Goal: Information Seeking & Learning: Learn about a topic

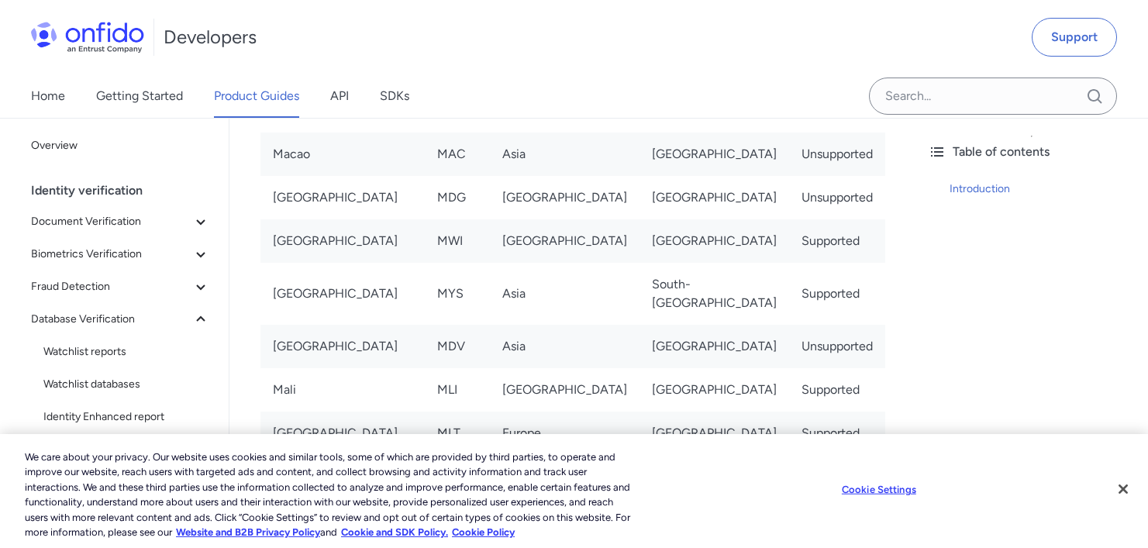
scroll to position [6336, 0]
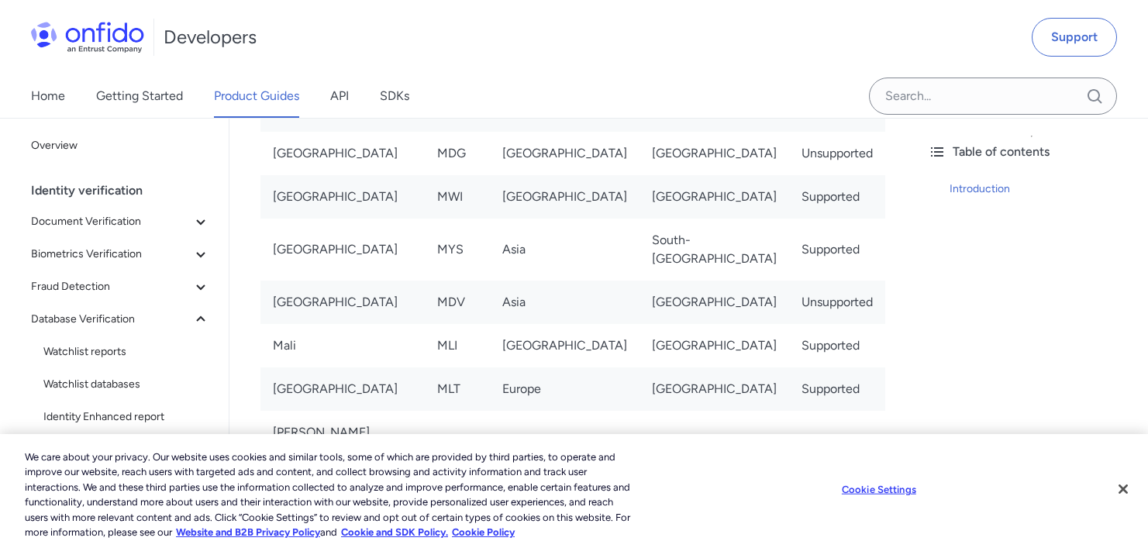
drag, startPoint x: 274, startPoint y: 270, endPoint x: 847, endPoint y: 269, distance: 573.5
click at [847, 88] on tr "[GEOGRAPHIC_DATA] LUX [GEOGRAPHIC_DATA] [GEOGRAPHIC_DATA] Supported" at bounding box center [572, 66] width 625 height 43
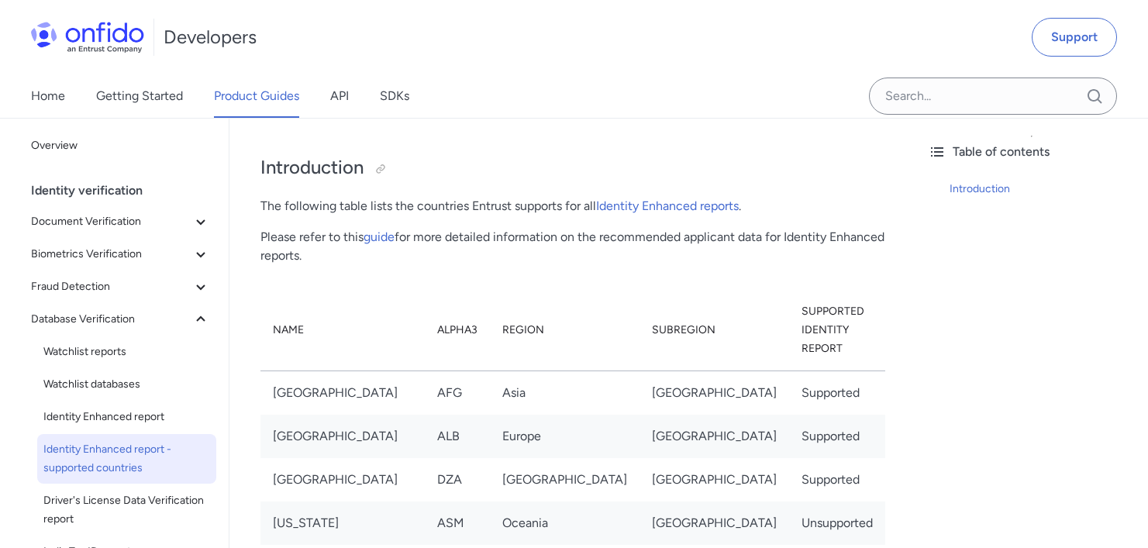
scroll to position [105, 0]
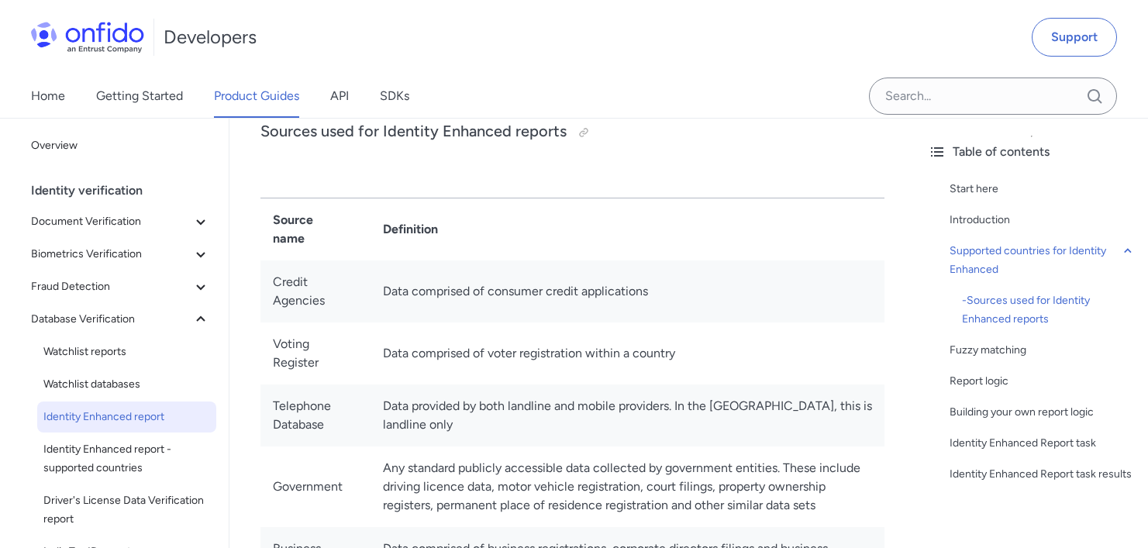
scroll to position [831, 0]
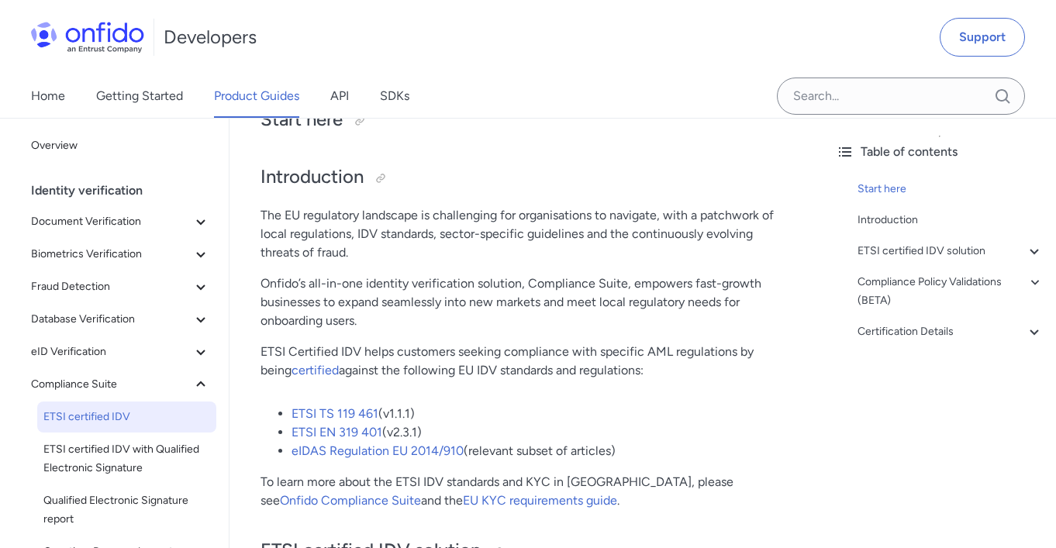
scroll to position [220, 0]
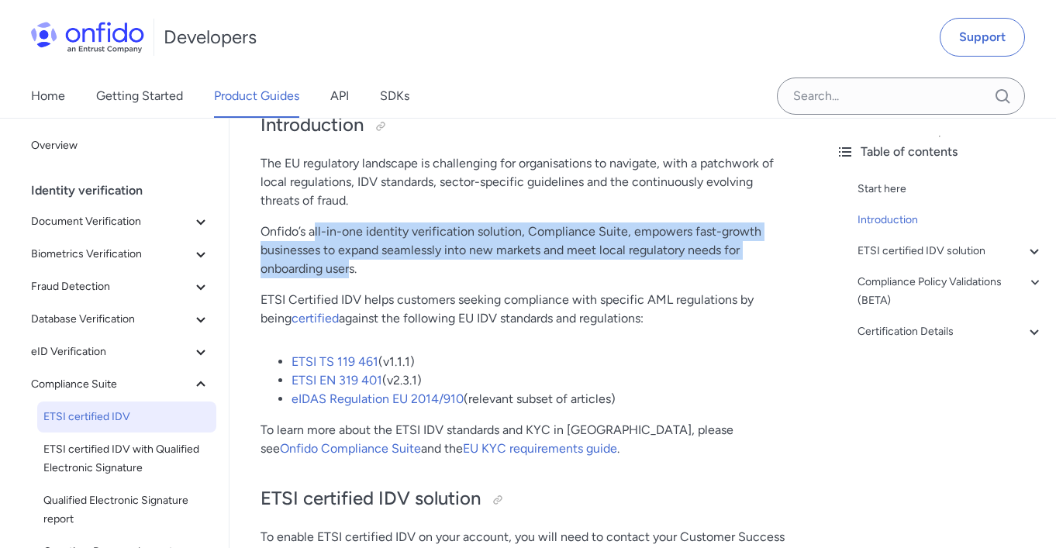
drag, startPoint x: 315, startPoint y: 229, endPoint x: 351, endPoint y: 268, distance: 53.7
click at [351, 268] on p "Onfido’s all-in-one identity verification solution, Compliance Suite, empowers …" at bounding box center [526, 250] width 532 height 56
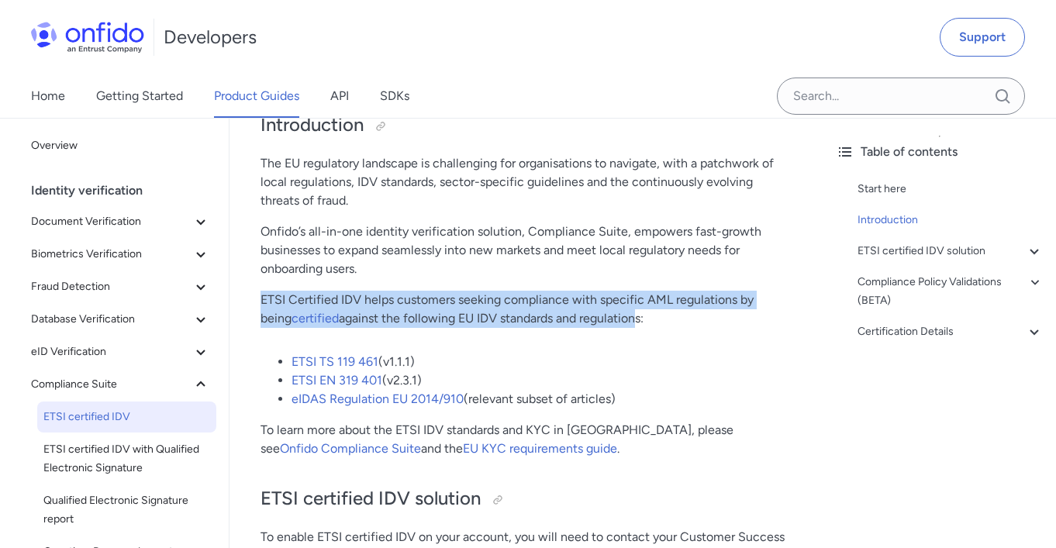
drag, startPoint x: 263, startPoint y: 297, endPoint x: 601, endPoint y: 317, distance: 337.7
click at [601, 317] on p "ETSI Certified IDV helps customers seeking compliance with specific AML regulat…" at bounding box center [526, 309] width 532 height 37
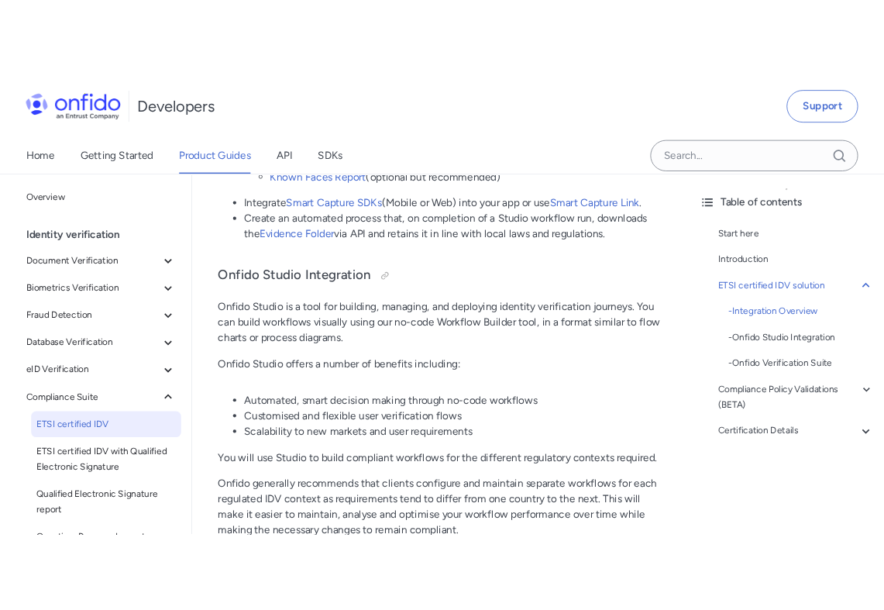
scroll to position [964, 0]
